Goal: Information Seeking & Learning: Understand process/instructions

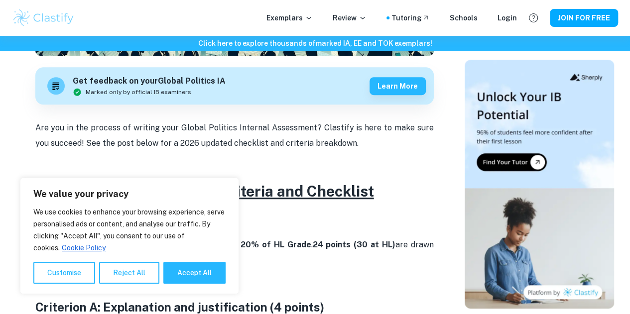
scroll to position [312, 0]
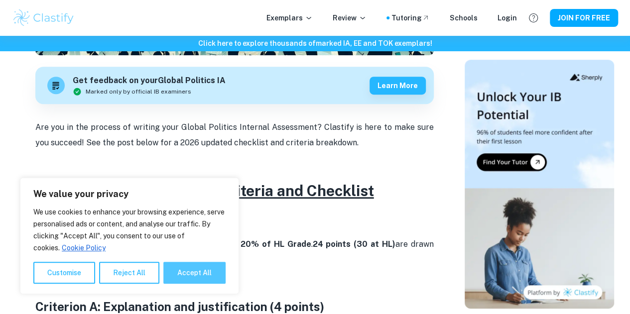
click at [178, 271] on button "Accept All" at bounding box center [194, 273] width 62 height 22
checkbox input "true"
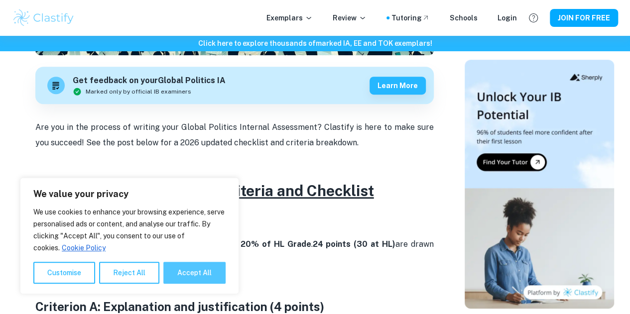
checkbox input "true"
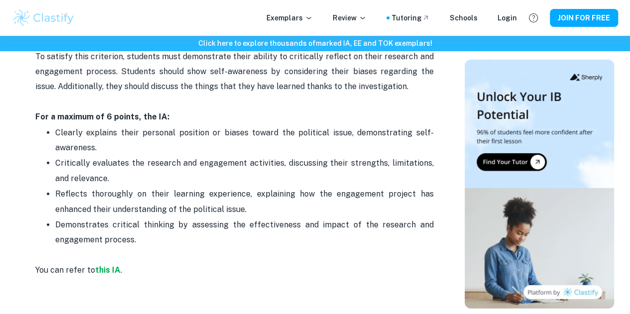
scroll to position [1484, 0]
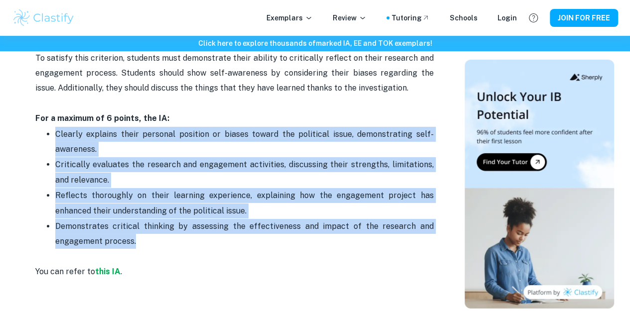
drag, startPoint x: 56, startPoint y: 144, endPoint x: 158, endPoint y: 251, distance: 147.9
click at [158, 249] on ul "Clearly explains their personal position or biases toward the political issue, …" at bounding box center [234, 187] width 398 height 123
copy ul "Clearly explains their personal position or biases toward the political issue, …"
click at [183, 219] on p "Reflects thoroughly on their learning experience, explaining how the engagement…" at bounding box center [244, 203] width 378 height 30
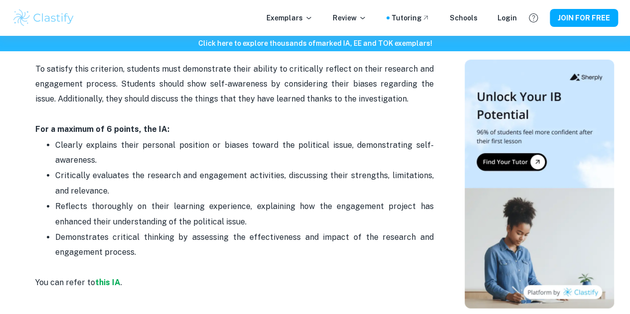
scroll to position [1473, 0]
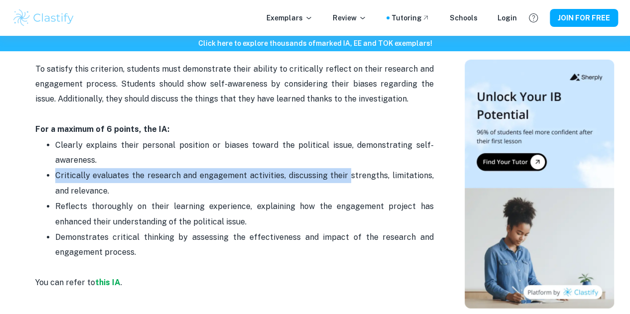
drag, startPoint x: 53, startPoint y: 188, endPoint x: 340, endPoint y: 190, distance: 286.3
click at [340, 190] on ul "Clearly explains their personal position or biases toward the political issue, …" at bounding box center [234, 198] width 398 height 123
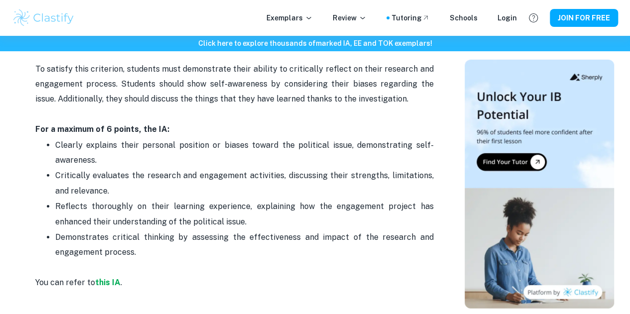
click at [160, 199] on p "Critically evaluates the research and engagement activities, discussing their s…" at bounding box center [244, 183] width 378 height 30
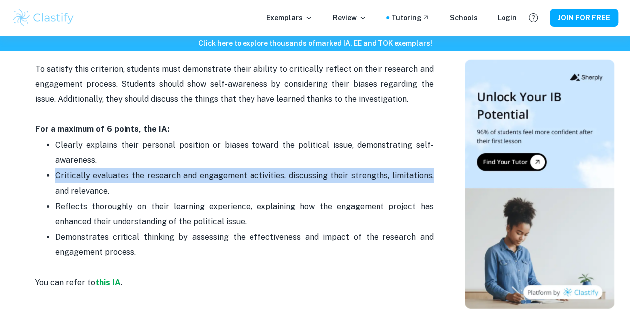
drag, startPoint x: 57, startPoint y: 186, endPoint x: 417, endPoint y: 184, distance: 360.5
click at [417, 184] on p "Critically evaluates the research and engagement activities, discussing their s…" at bounding box center [244, 183] width 378 height 30
copy p "Critically evaluates the research and engagement activities, discussing their s…"
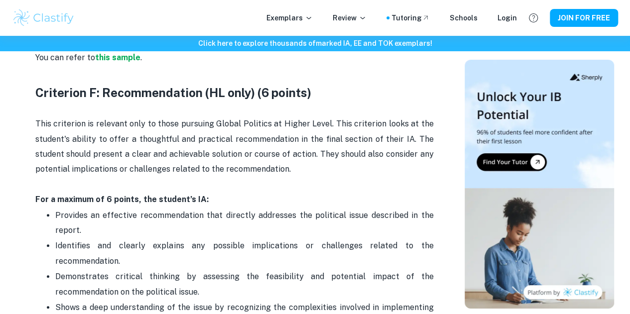
scroll to position [2043, 0]
